Goal: Information Seeking & Learning: Learn about a topic

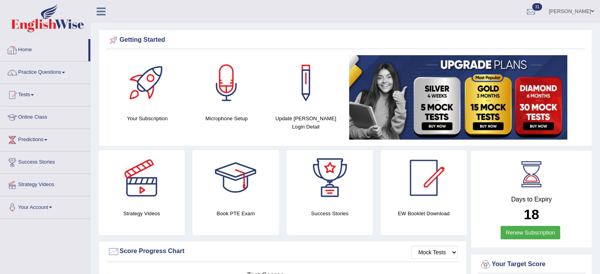
click at [29, 51] on link "Home" at bounding box center [44, 49] width 88 height 20
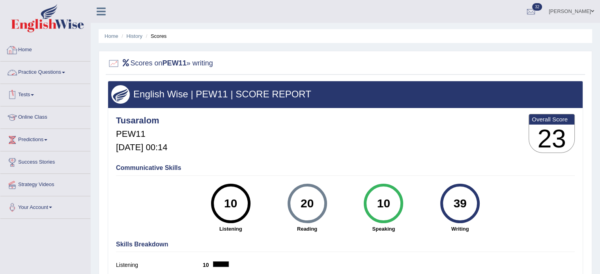
click at [48, 43] on link "Home" at bounding box center [45, 49] width 90 height 20
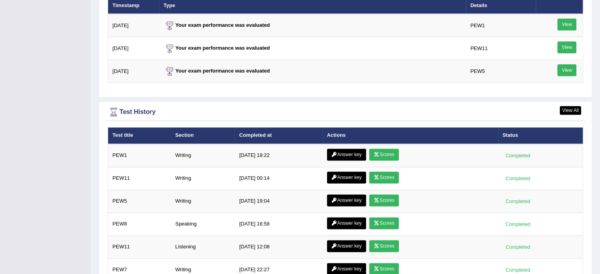
scroll to position [1004, 0]
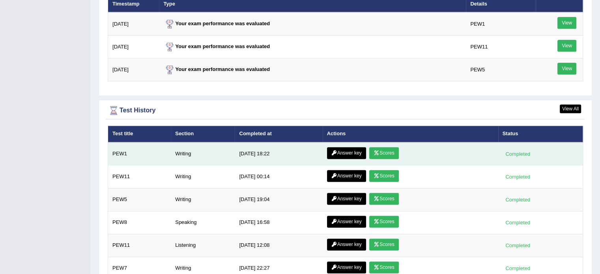
click at [381, 148] on link "Scores" at bounding box center [383, 153] width 29 height 12
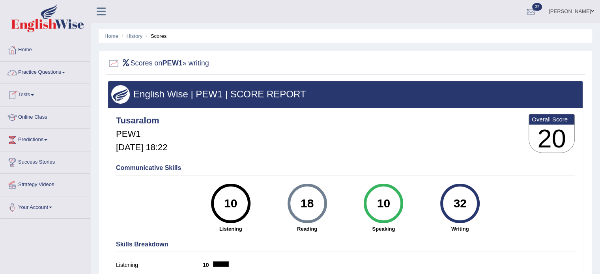
click at [42, 46] on link "Home" at bounding box center [45, 49] width 90 height 20
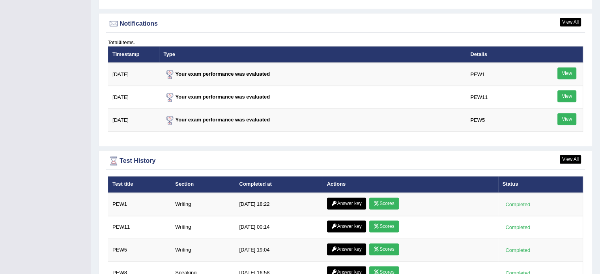
scroll to position [954, 0]
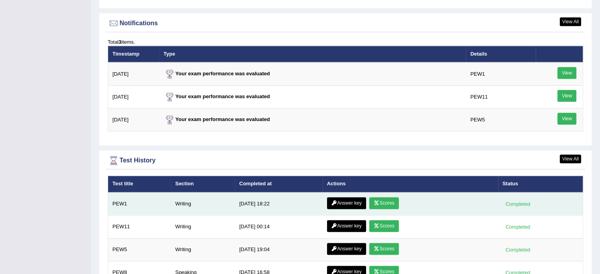
click at [349, 198] on link "Answer key" at bounding box center [346, 203] width 39 height 12
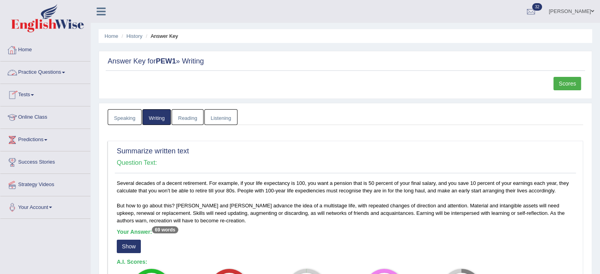
click at [63, 74] on link "Practice Questions" at bounding box center [45, 72] width 90 height 20
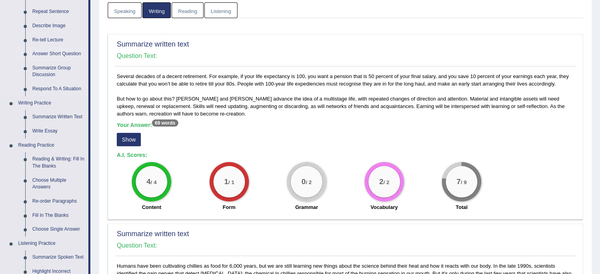
scroll to position [107, 0]
click at [47, 133] on link "Write Essay" at bounding box center [59, 131] width 60 height 14
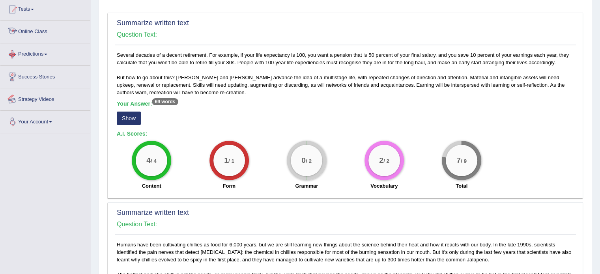
scroll to position [166, 0]
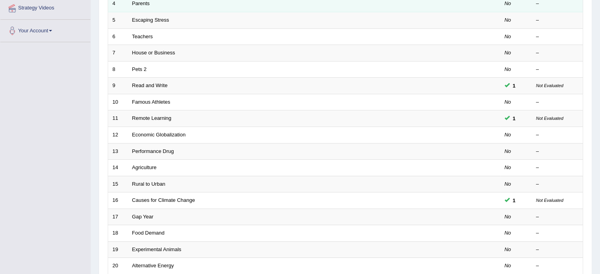
scroll to position [246, 0]
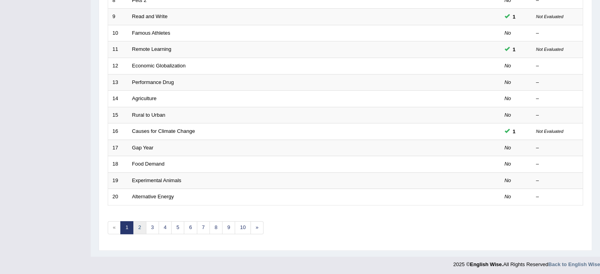
click at [139, 223] on link "2" at bounding box center [139, 227] width 13 height 13
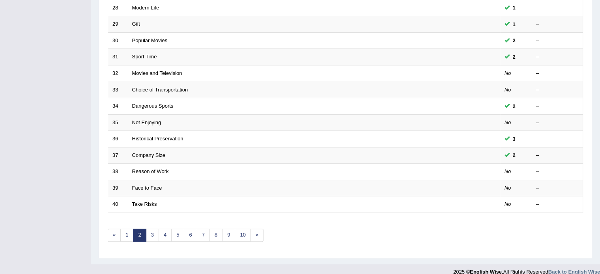
scroll to position [241, 0]
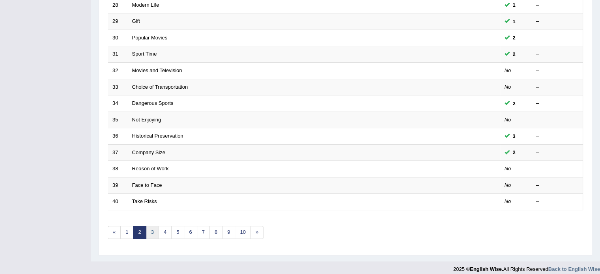
click at [149, 233] on link "3" at bounding box center [152, 232] width 13 height 13
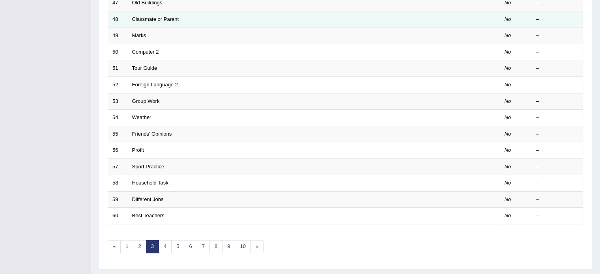
scroll to position [227, 0]
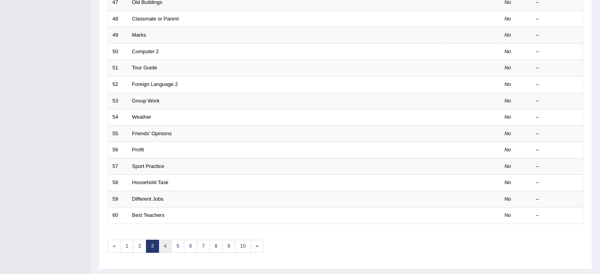
click at [163, 242] on link "4" at bounding box center [165, 246] width 13 height 13
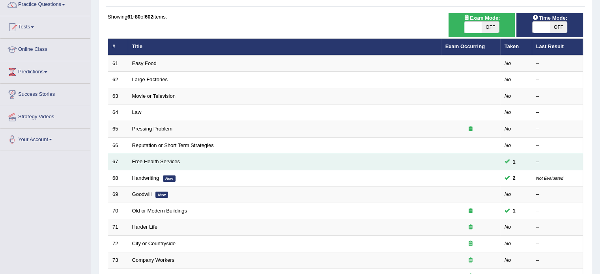
scroll to position [69, 0]
